Goal: Transaction & Acquisition: Purchase product/service

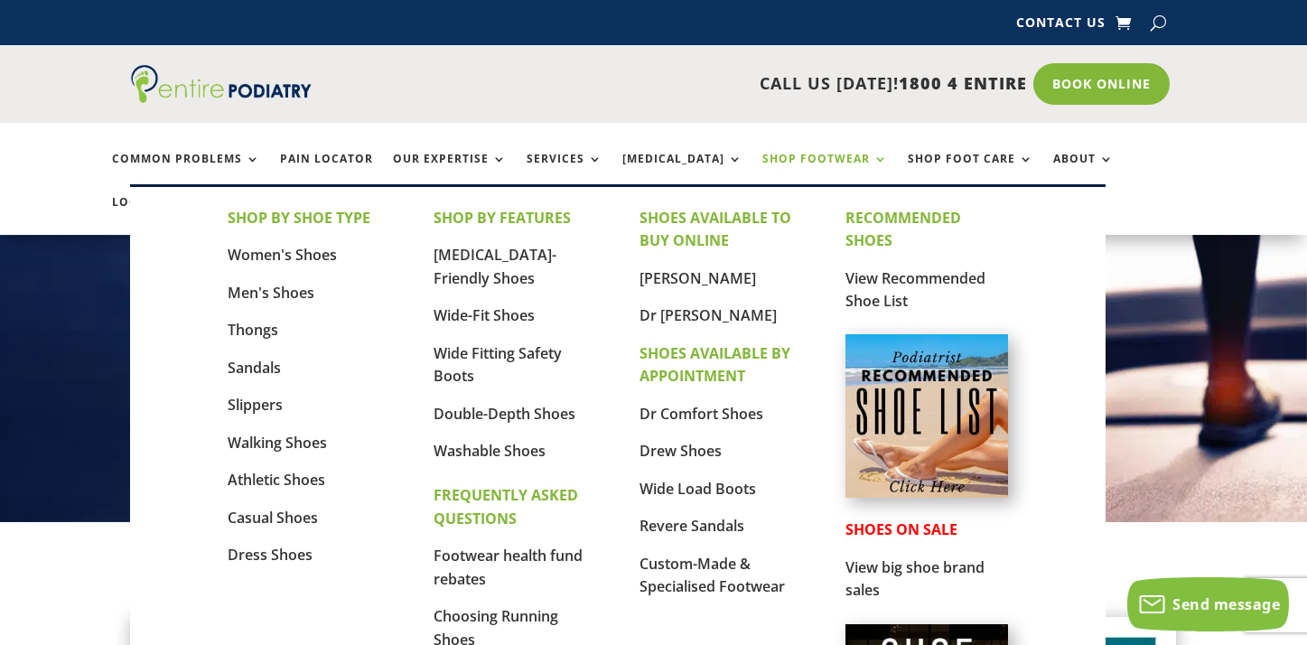
click at [762, 159] on link "Shop Footwear" at bounding box center [825, 172] width 126 height 39
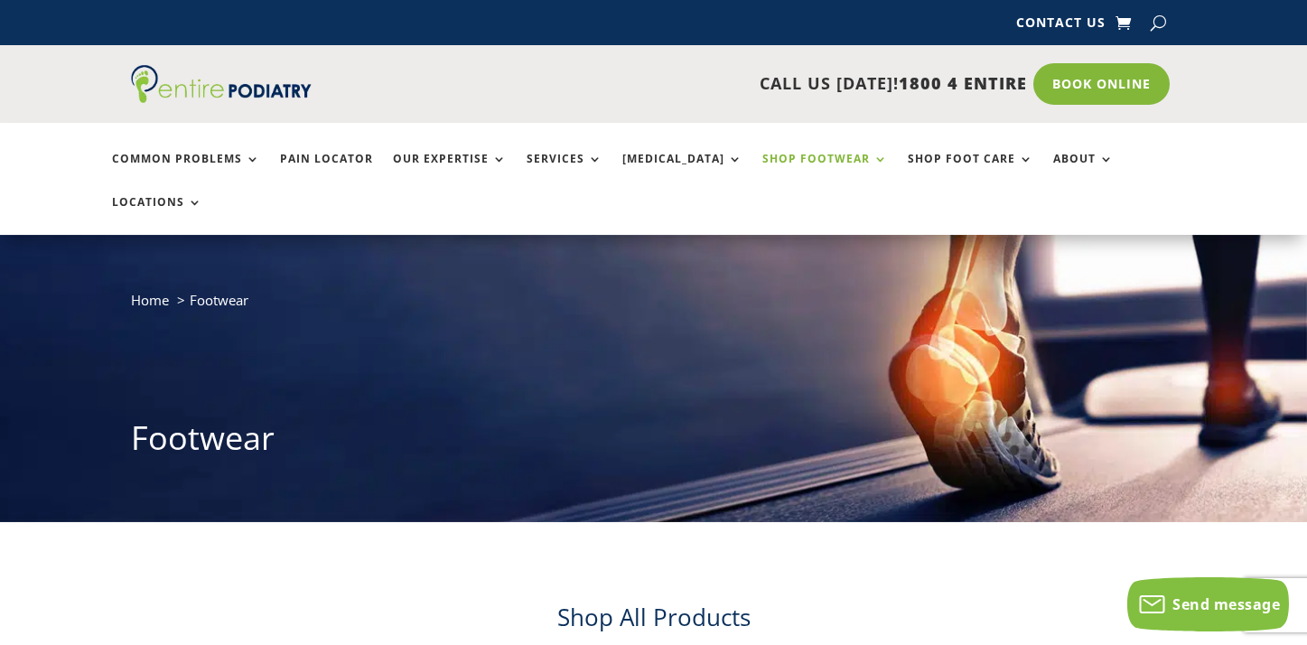
click at [834, 160] on link "Shop Footwear" at bounding box center [825, 172] width 126 height 39
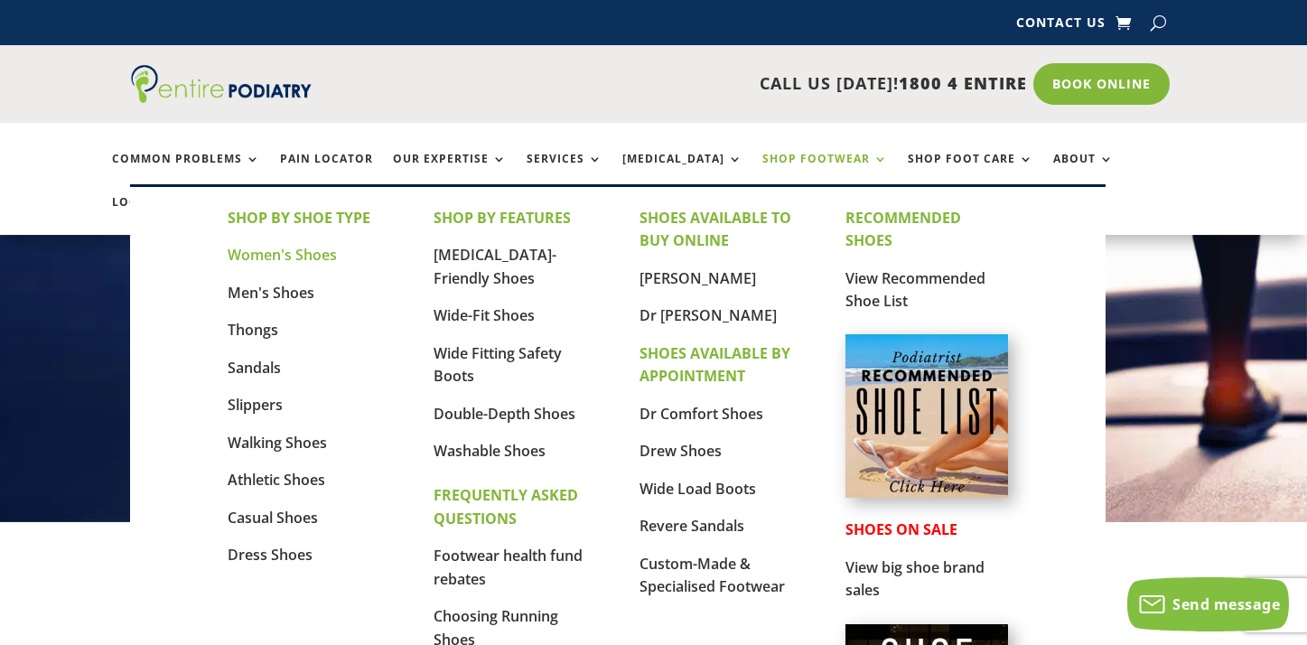
click at [294, 255] on link "Women's Shoes" at bounding box center [282, 255] width 109 height 20
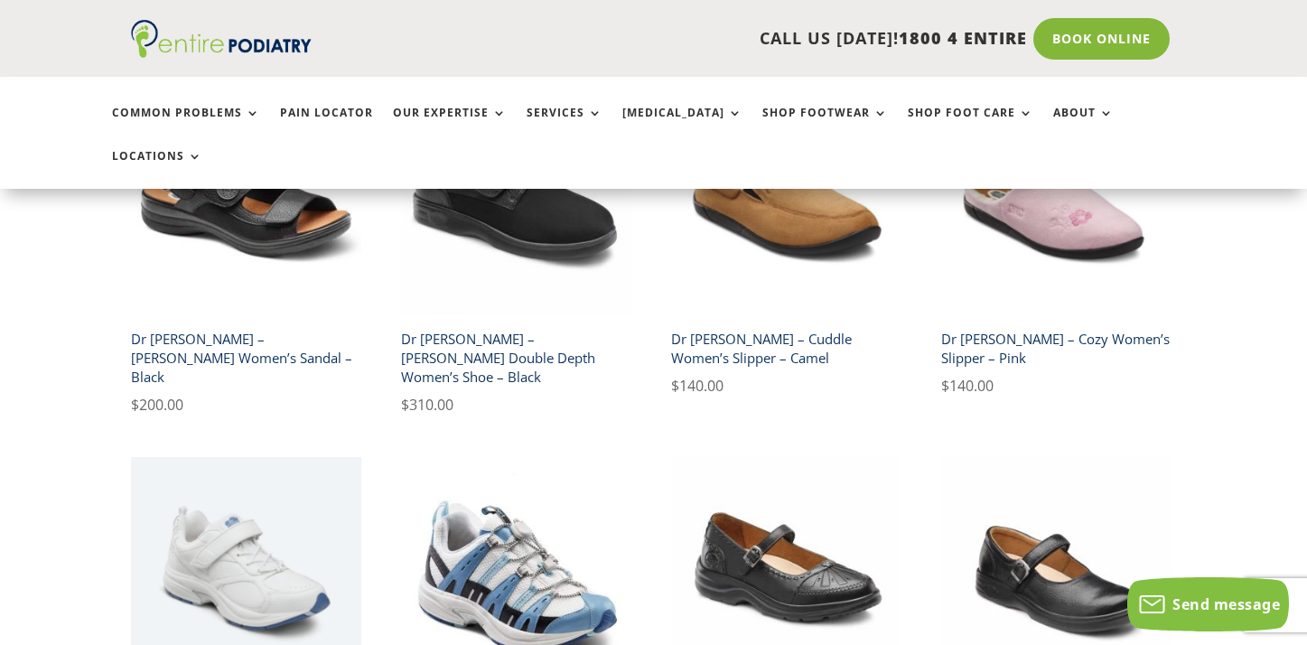
scroll to position [2464, 0]
